Goal: Task Accomplishment & Management: Complete application form

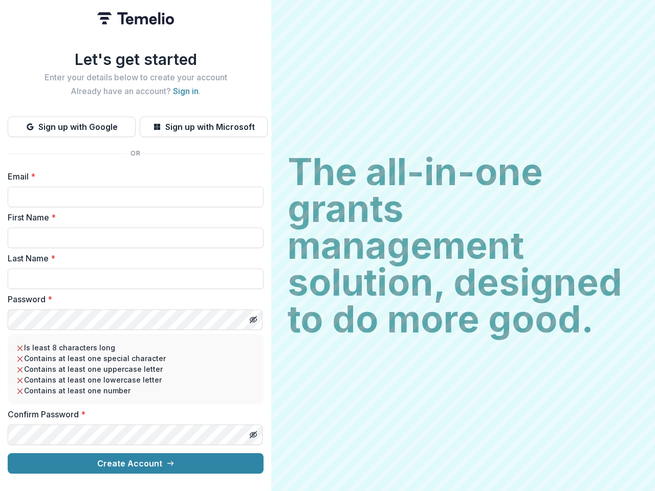
click at [327, 245] on h2 "The all-in-one grants management solution, designed to do more good." at bounding box center [462, 245] width 351 height 184
click at [72, 123] on button "Sign up with Google" at bounding box center [72, 127] width 128 height 20
click at [203, 123] on button "Sign up with Microsoft" at bounding box center [204, 127] width 128 height 20
click at [253, 317] on line "Toggle password visibility" at bounding box center [253, 320] width 6 height 6
click at [253, 432] on line "Toggle password visibility" at bounding box center [253, 435] width 6 height 6
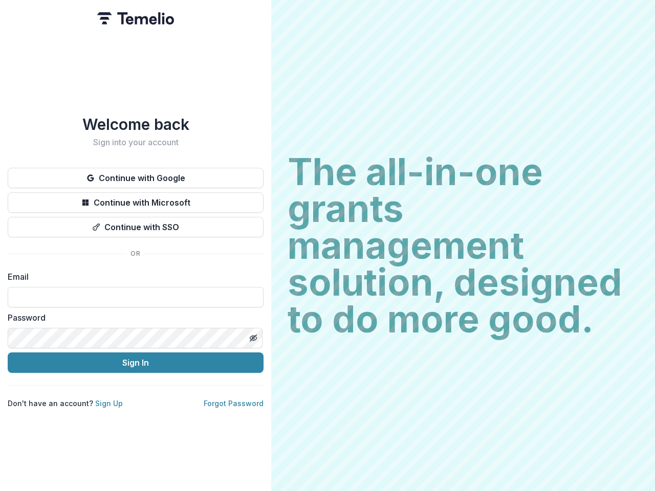
click at [327, 245] on h2 "The all-in-one grants management solution, designed to do more good." at bounding box center [462, 245] width 351 height 184
click at [136, 174] on button "Continue with Google" at bounding box center [136, 178] width 256 height 20
click at [136, 198] on button "Continue with Microsoft" at bounding box center [136, 202] width 256 height 20
click at [136, 223] on button "Continue with SSO" at bounding box center [136, 227] width 256 height 20
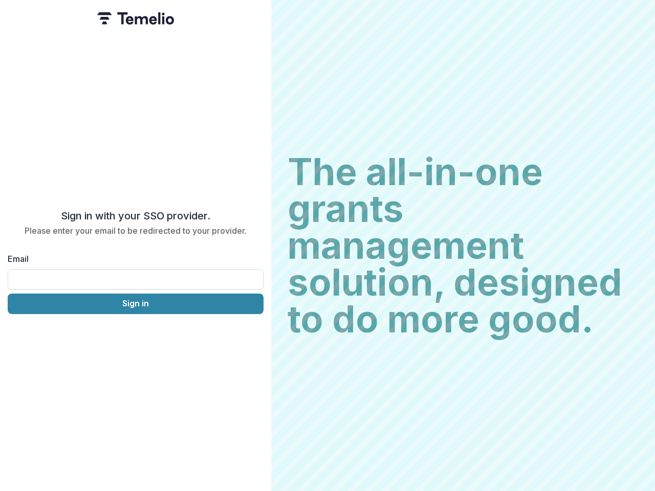
click at [253, 334] on div "Sign in with your SSO provider. Please enter your email to be redirected to you…" at bounding box center [135, 245] width 271 height 491
